Goal: Navigation & Orientation: Find specific page/section

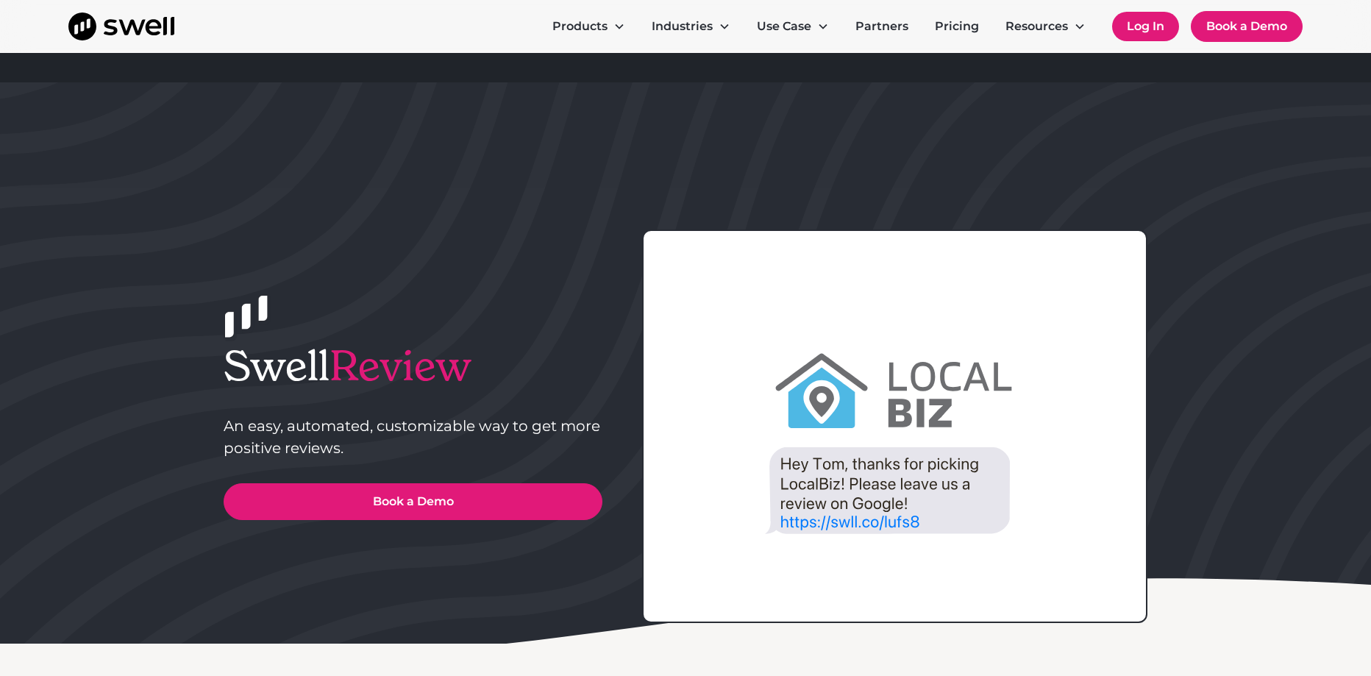
click at [1149, 29] on link "Log In" at bounding box center [1145, 26] width 67 height 29
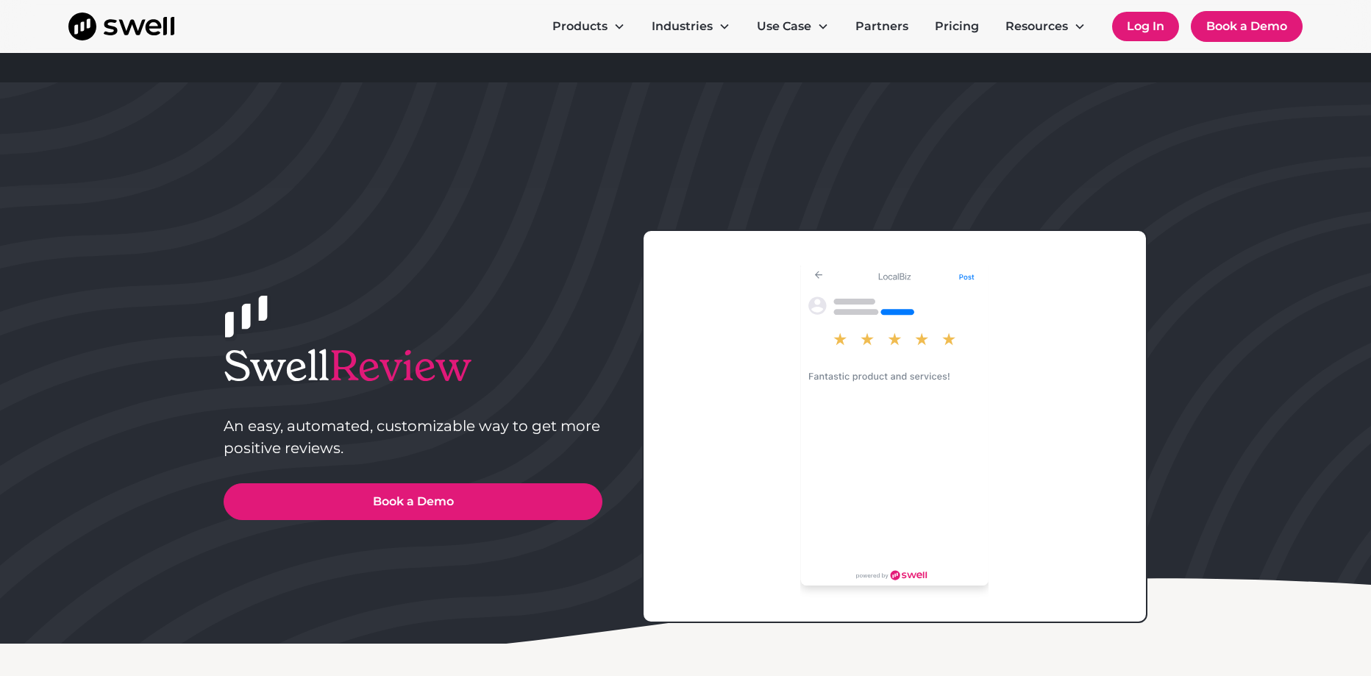
click at [1150, 35] on link "Log In" at bounding box center [1145, 26] width 67 height 29
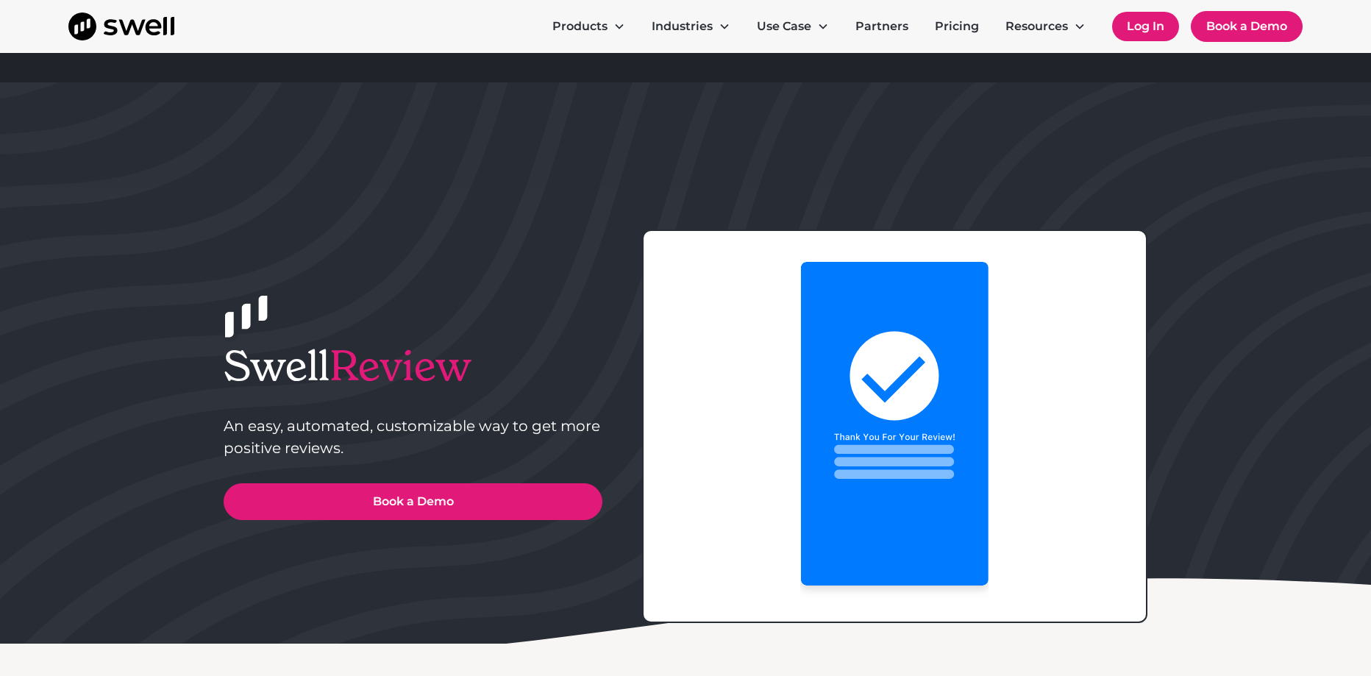
click at [1152, 32] on link "Log In" at bounding box center [1145, 26] width 67 height 29
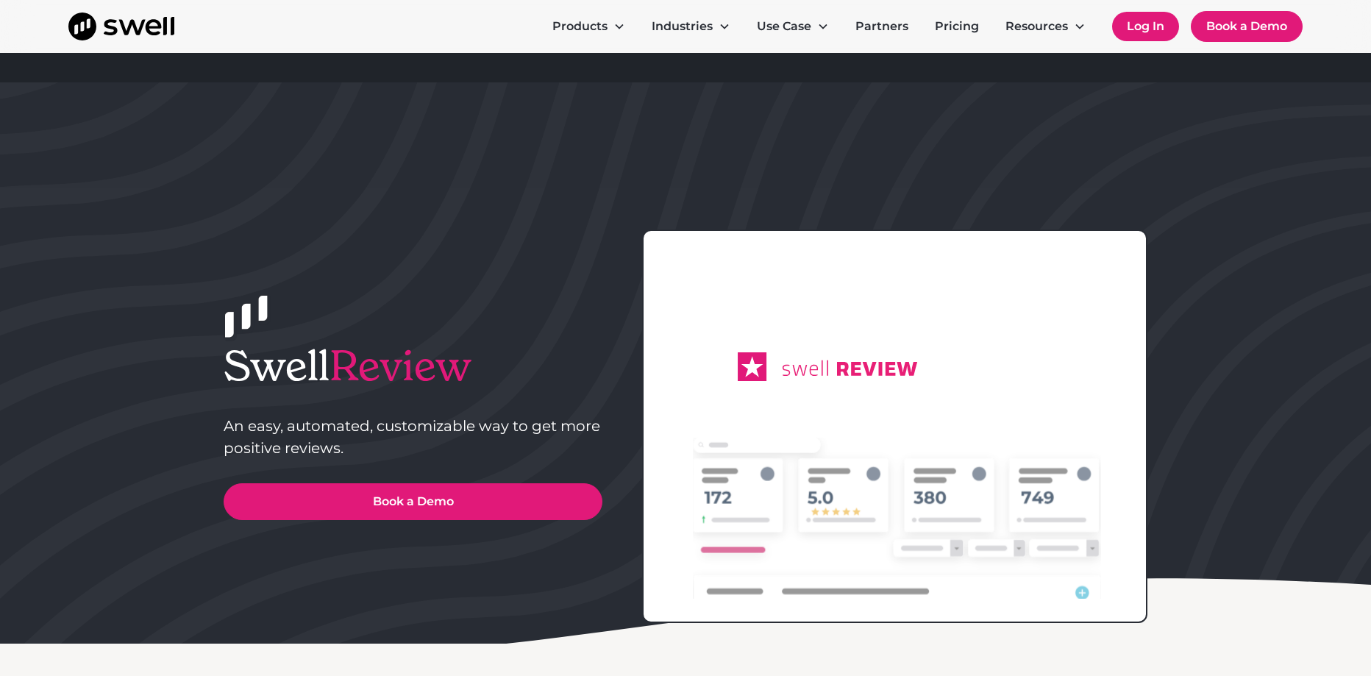
click at [1152, 32] on link "Log In" at bounding box center [1145, 26] width 67 height 29
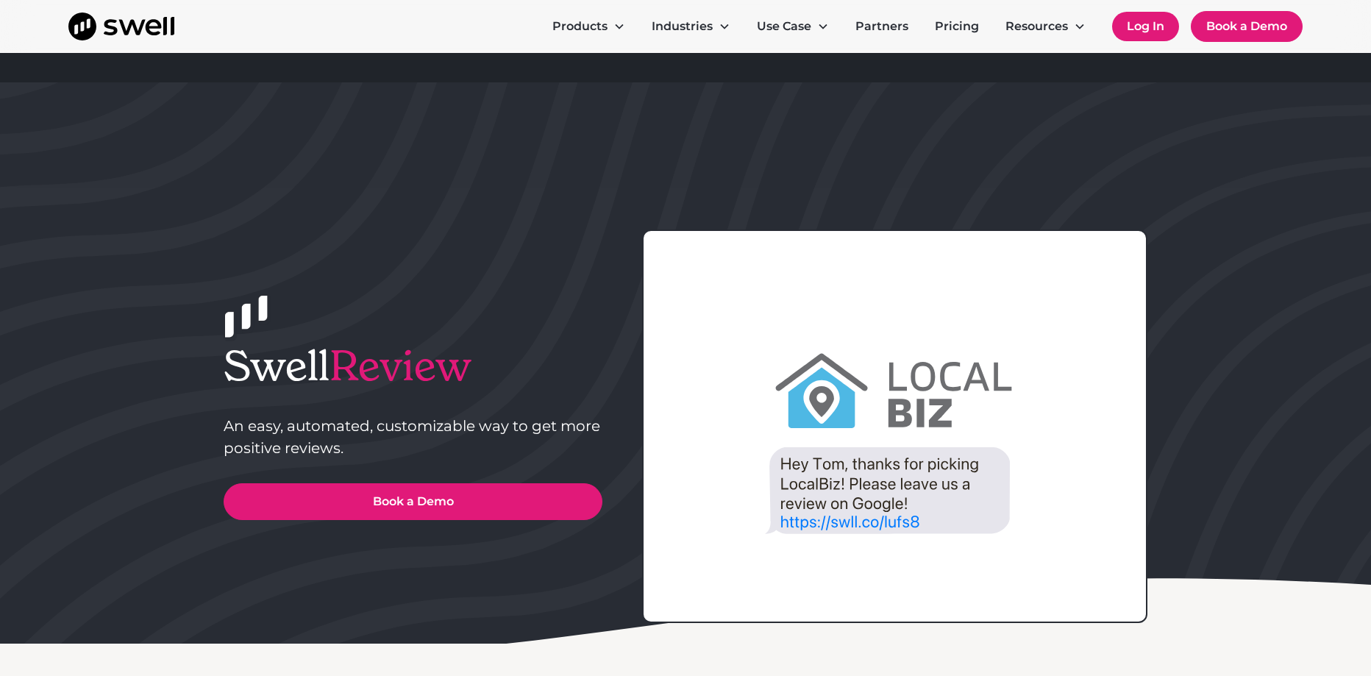
click at [1144, 30] on link "Log In" at bounding box center [1145, 26] width 67 height 29
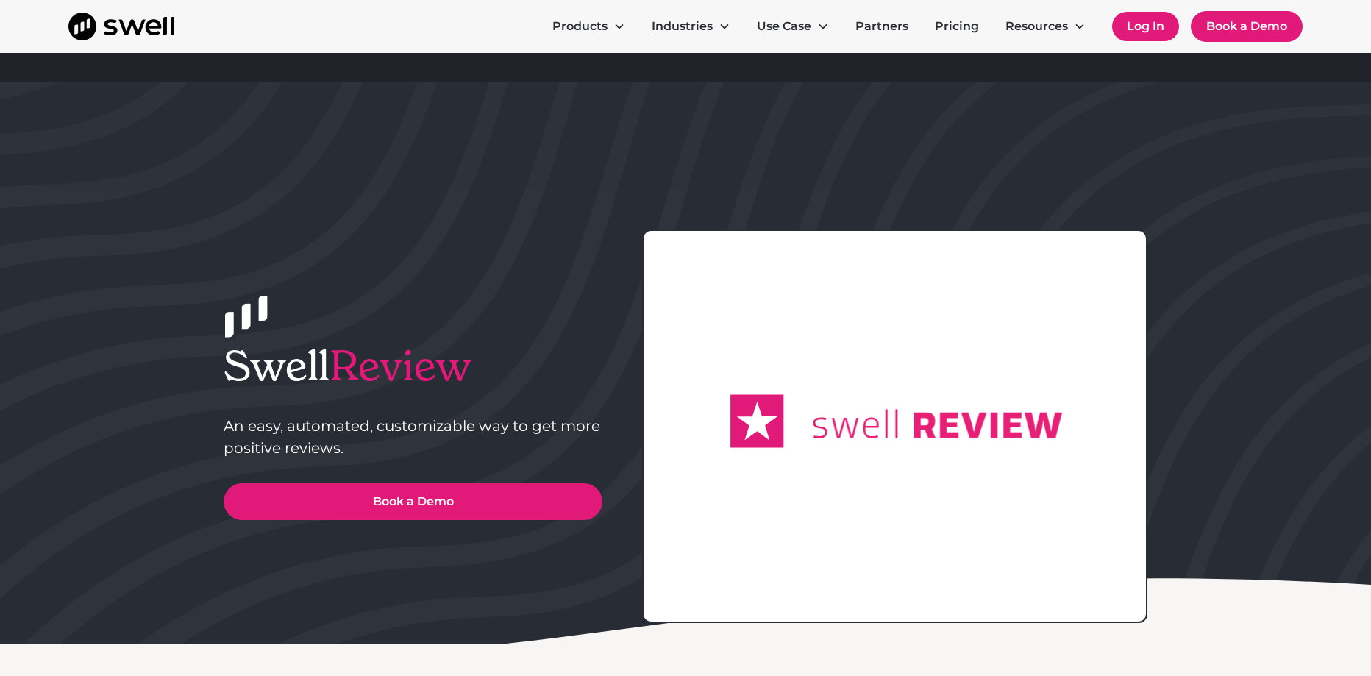
click at [1146, 38] on link "Log In" at bounding box center [1145, 26] width 67 height 29
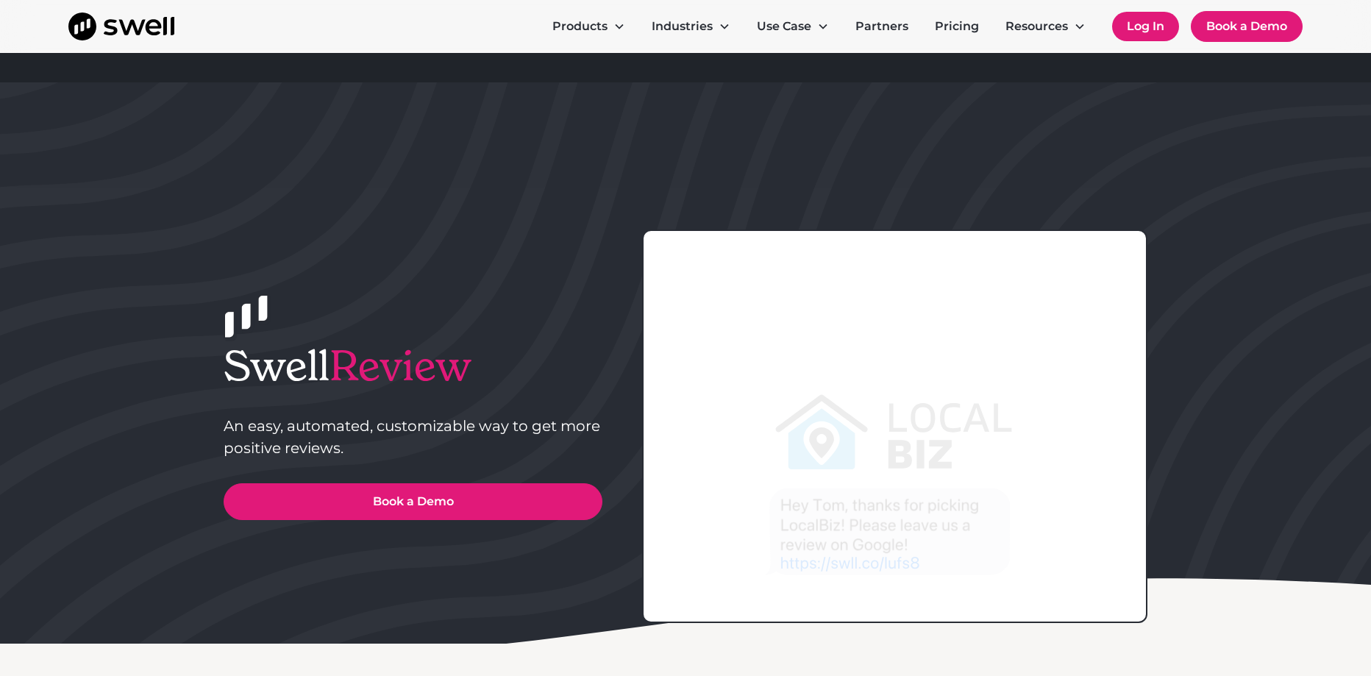
click at [1146, 29] on link "Log In" at bounding box center [1145, 26] width 67 height 29
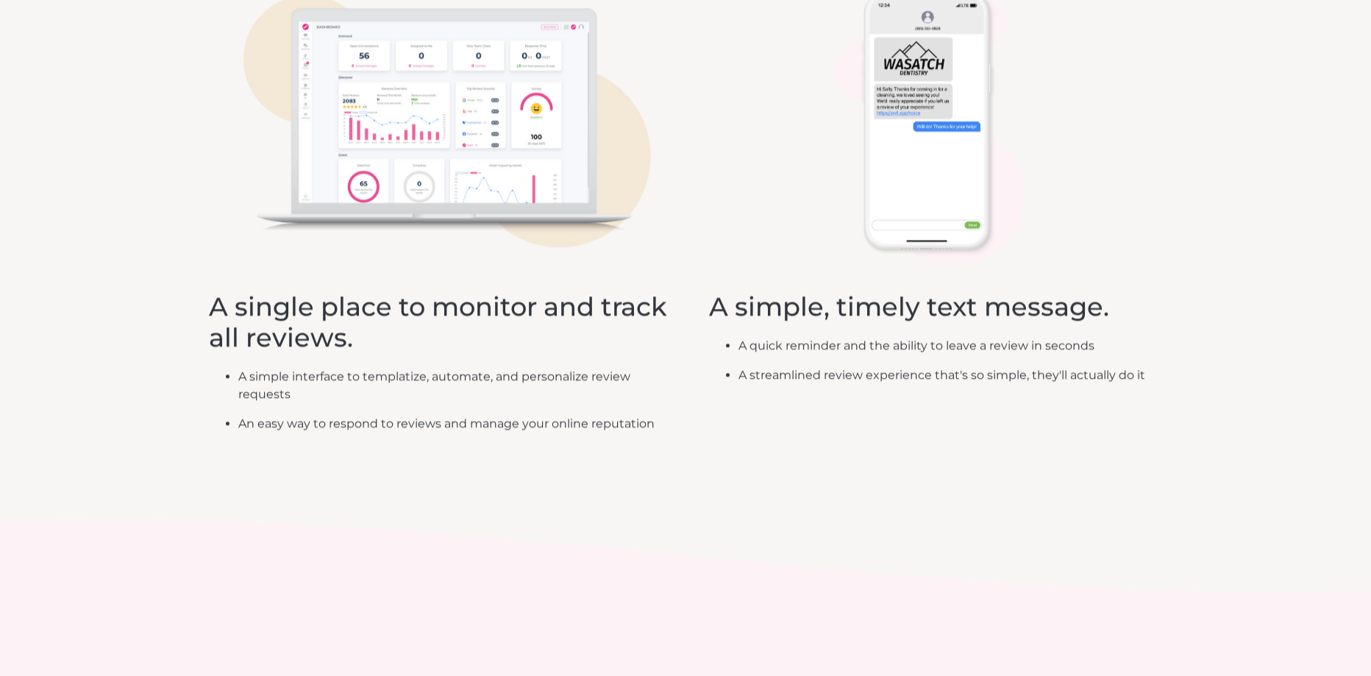
scroll to position [883, 0]
